Goal: Task Accomplishment & Management: Complete application form

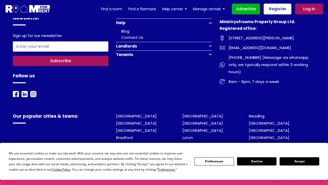
scroll to position [897, 0]
